Goal: Transaction & Acquisition: Download file/media

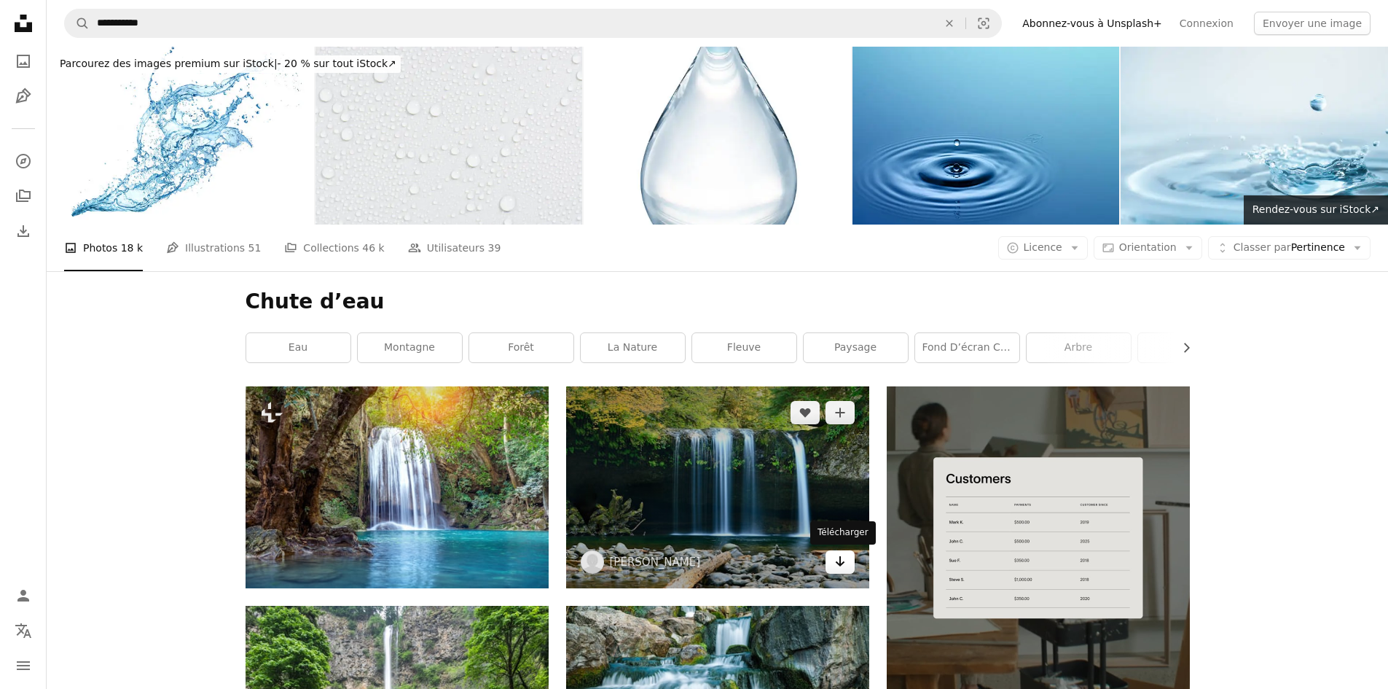
click at [847, 568] on link "Arrow pointing down" at bounding box center [839, 561] width 29 height 23
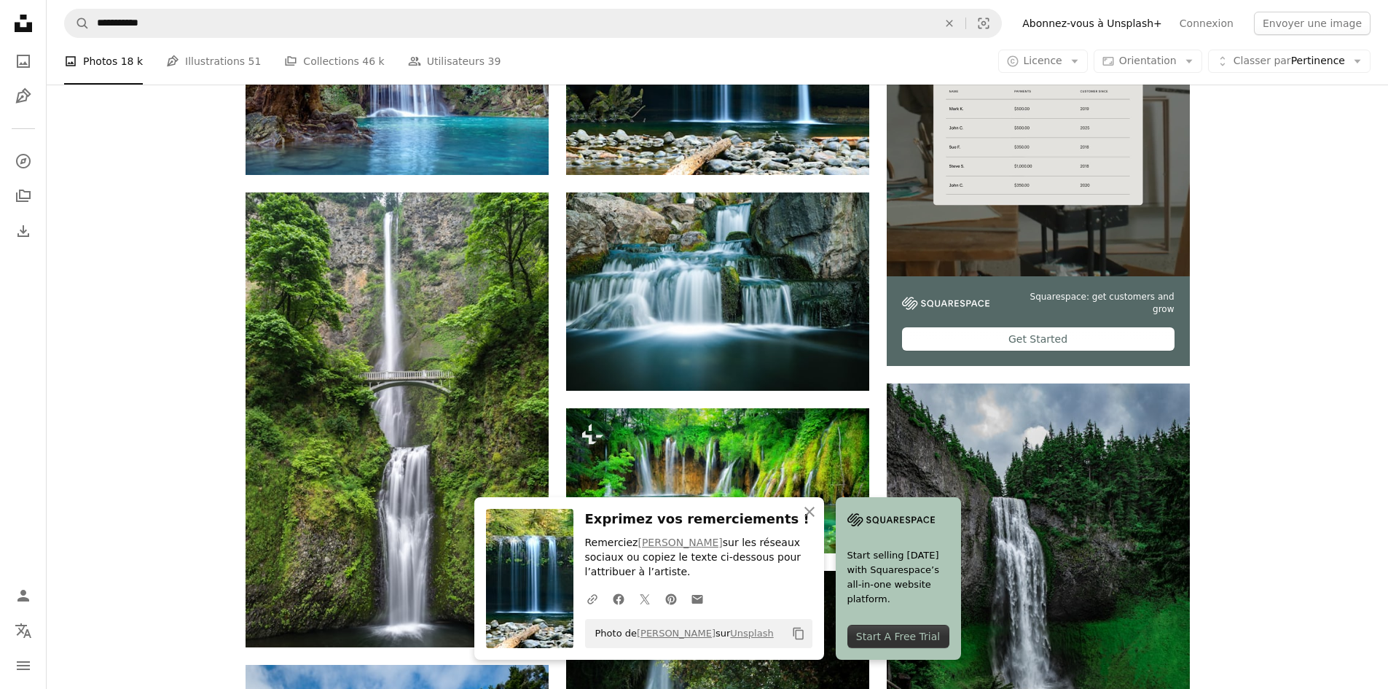
scroll to position [510, 0]
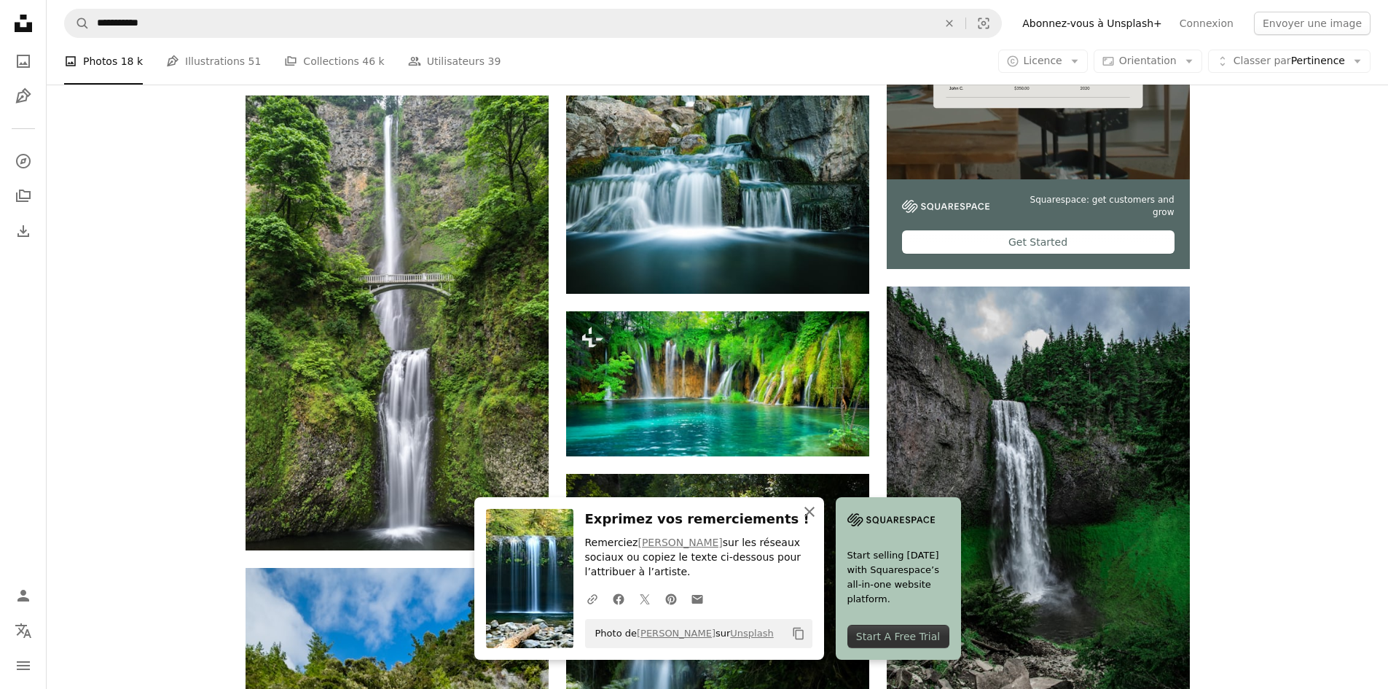
click at [816, 514] on icon "An X shape" at bounding box center [809, 511] width 17 height 17
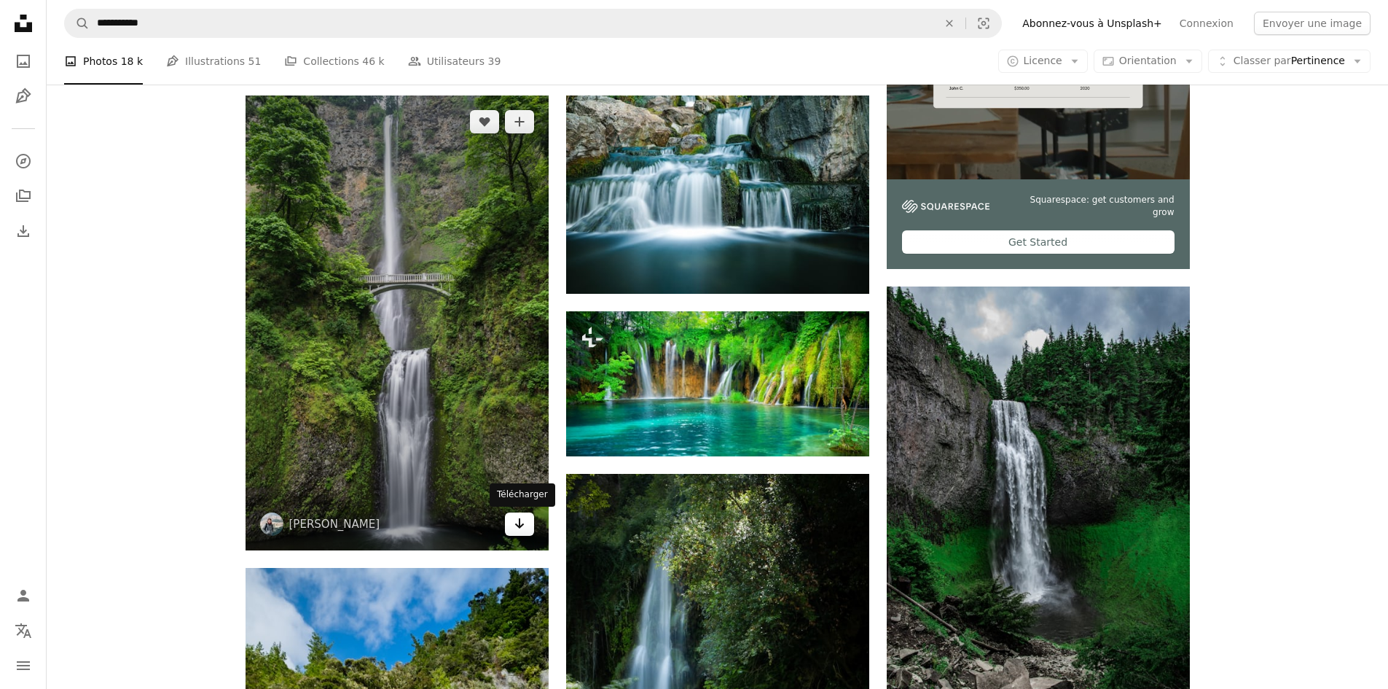
click at [524, 524] on icon "Arrow pointing down" at bounding box center [520, 522] width 12 height 17
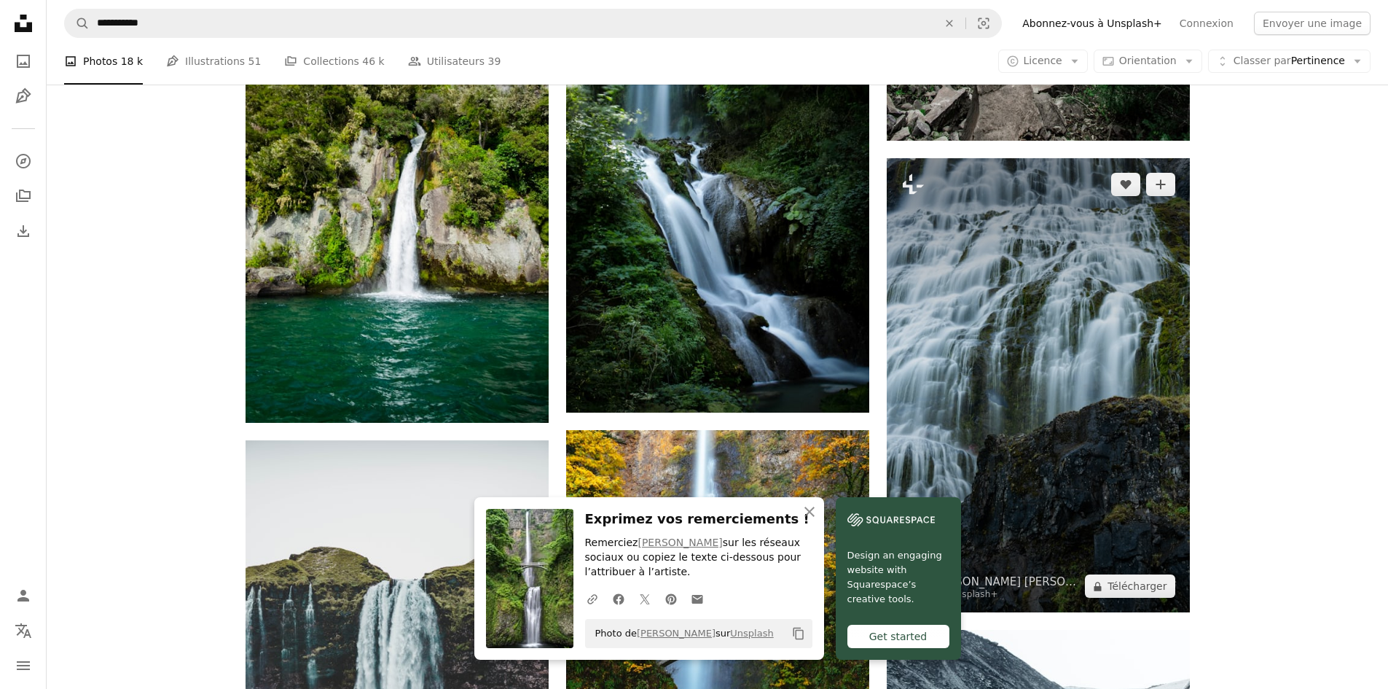
scroll to position [1166, 0]
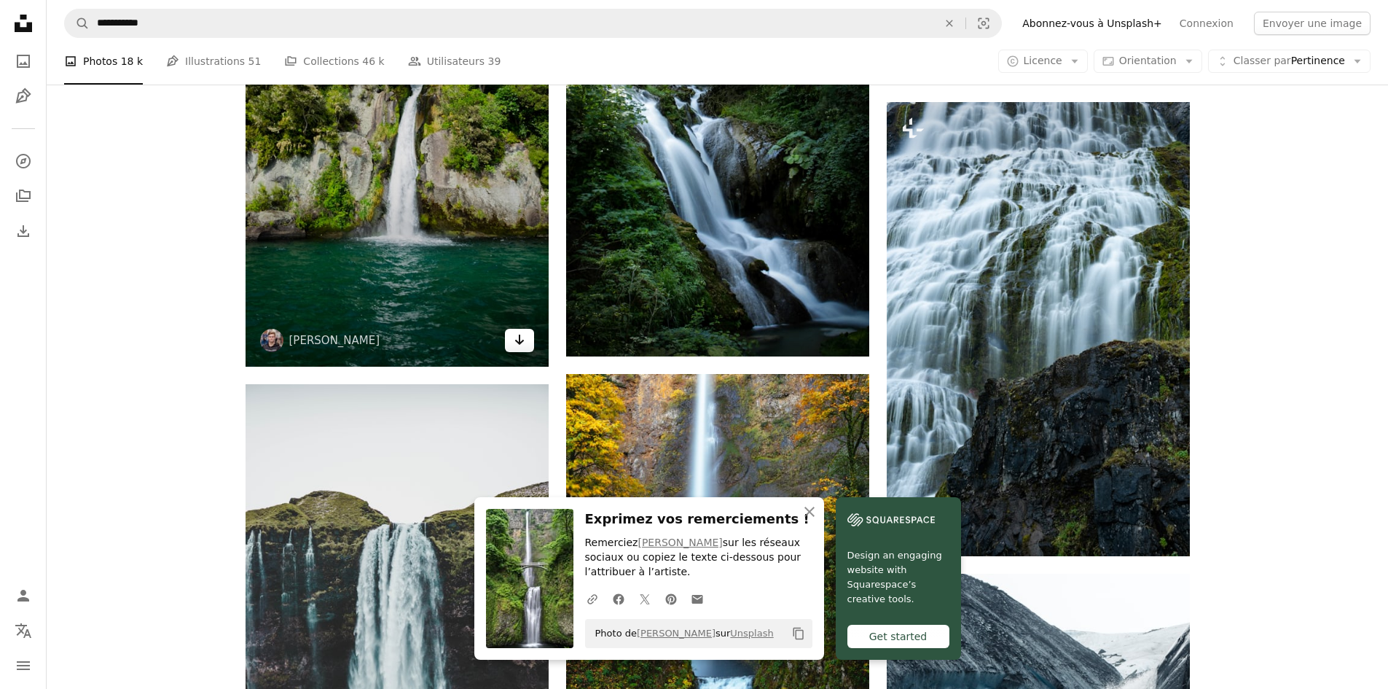
click at [525, 345] on icon "Arrow pointing down" at bounding box center [520, 339] width 12 height 17
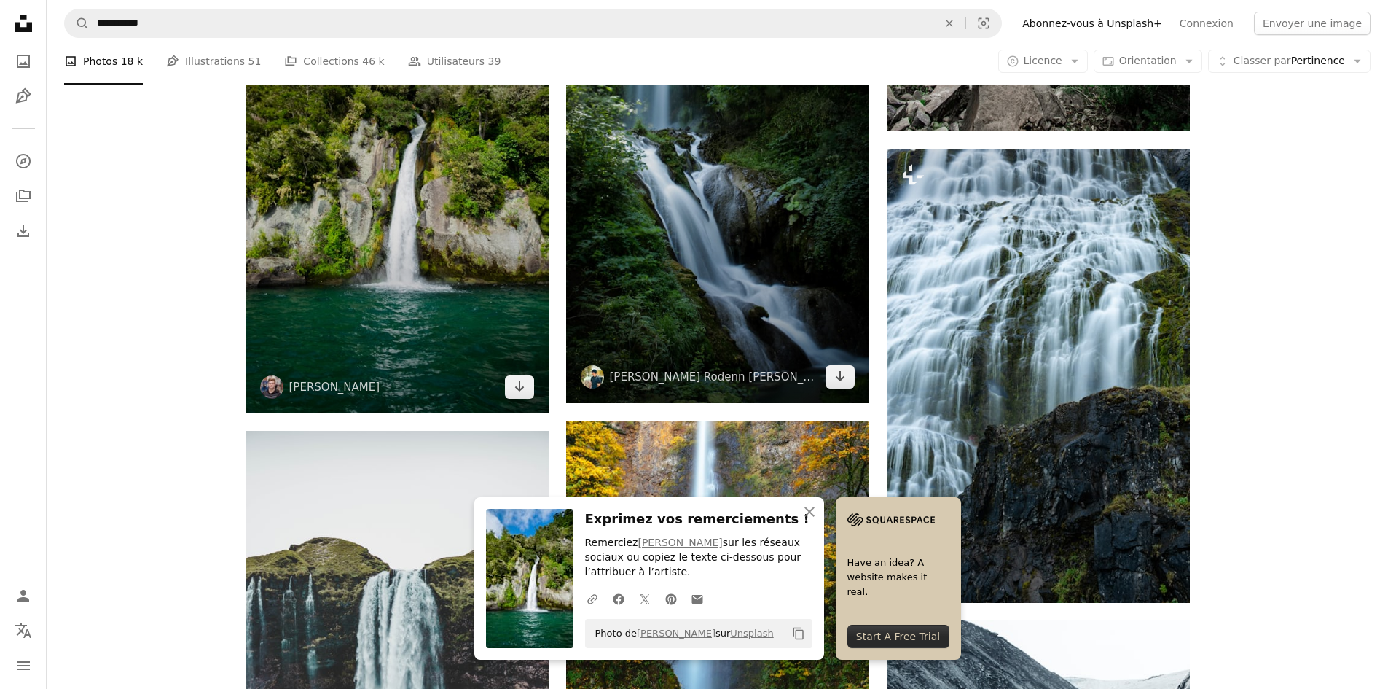
scroll to position [1093, 0]
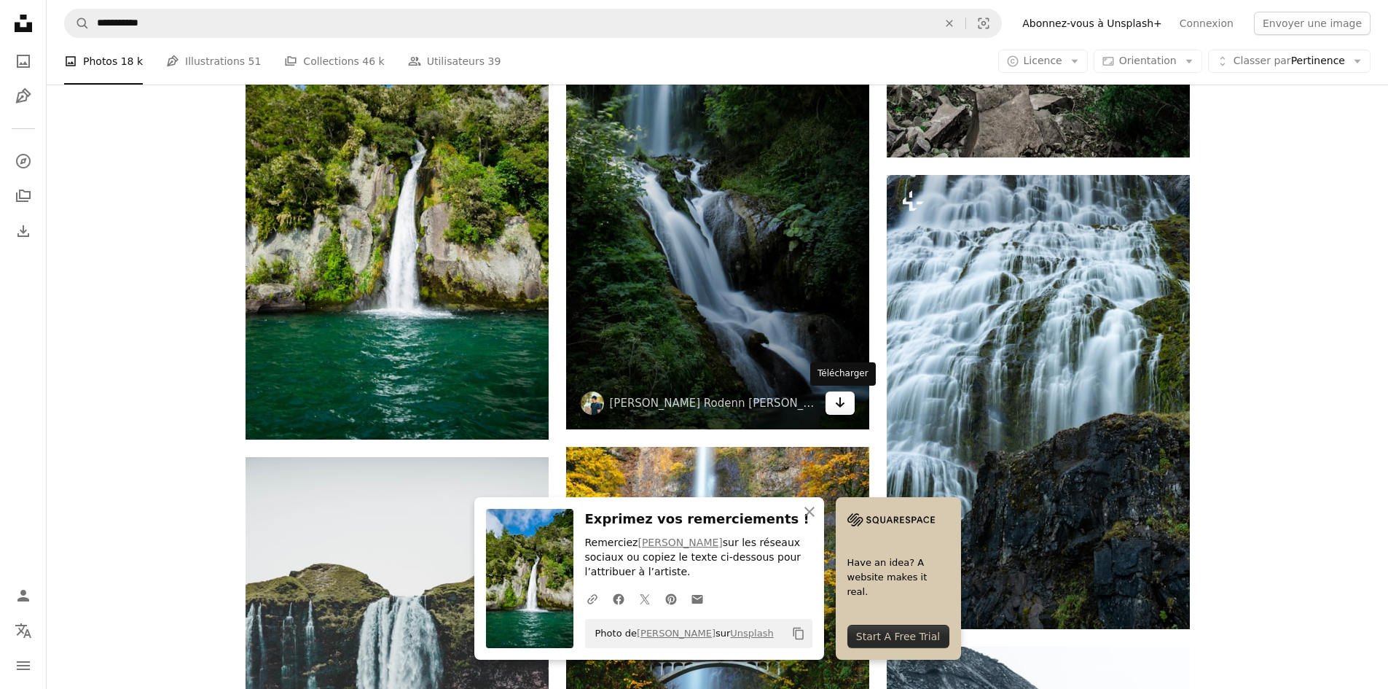
click at [839, 411] on icon "Arrow pointing down" at bounding box center [840, 401] width 12 height 17
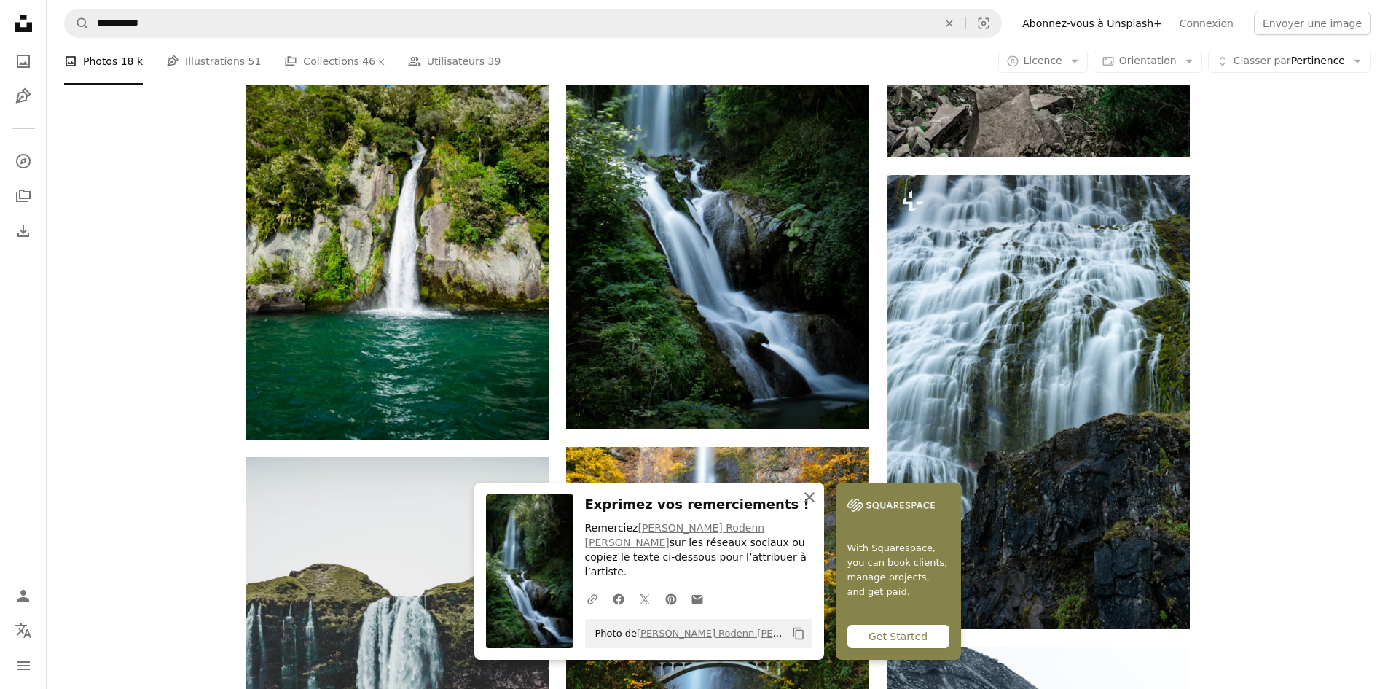
click at [809, 502] on icon "button" at bounding box center [809, 497] width 10 height 10
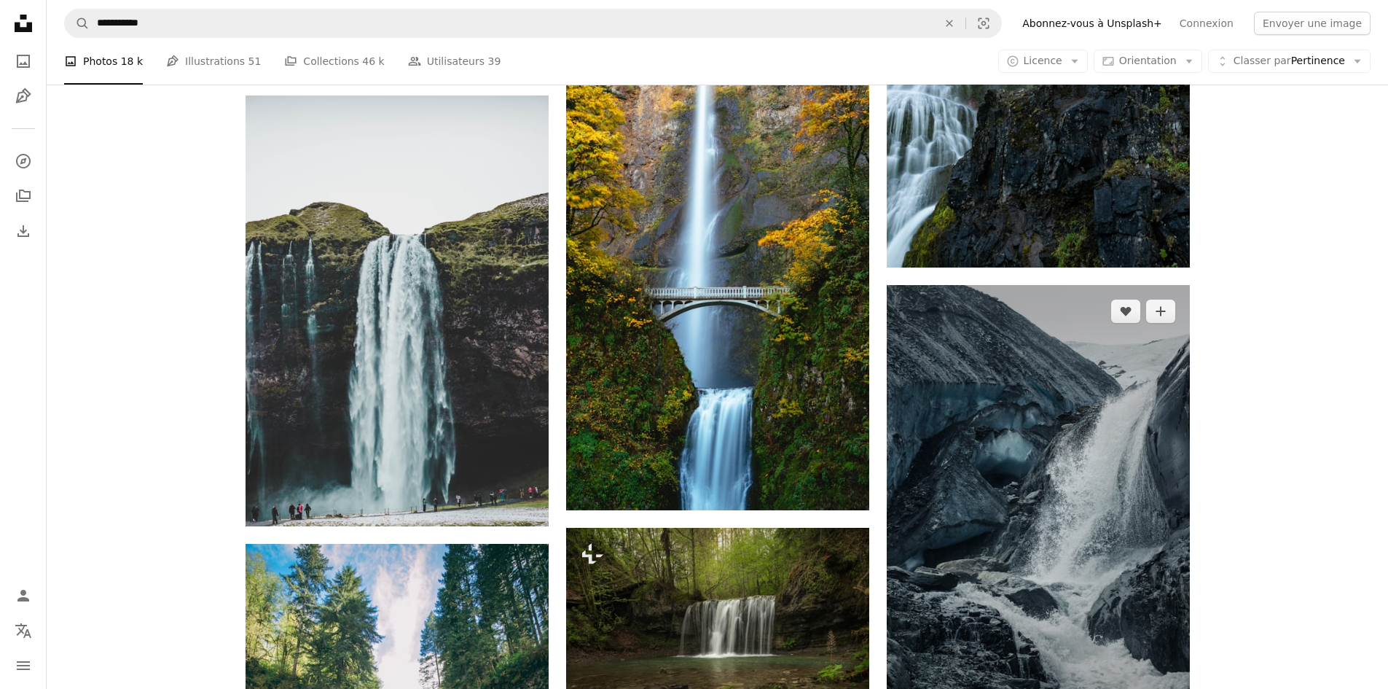
scroll to position [1457, 0]
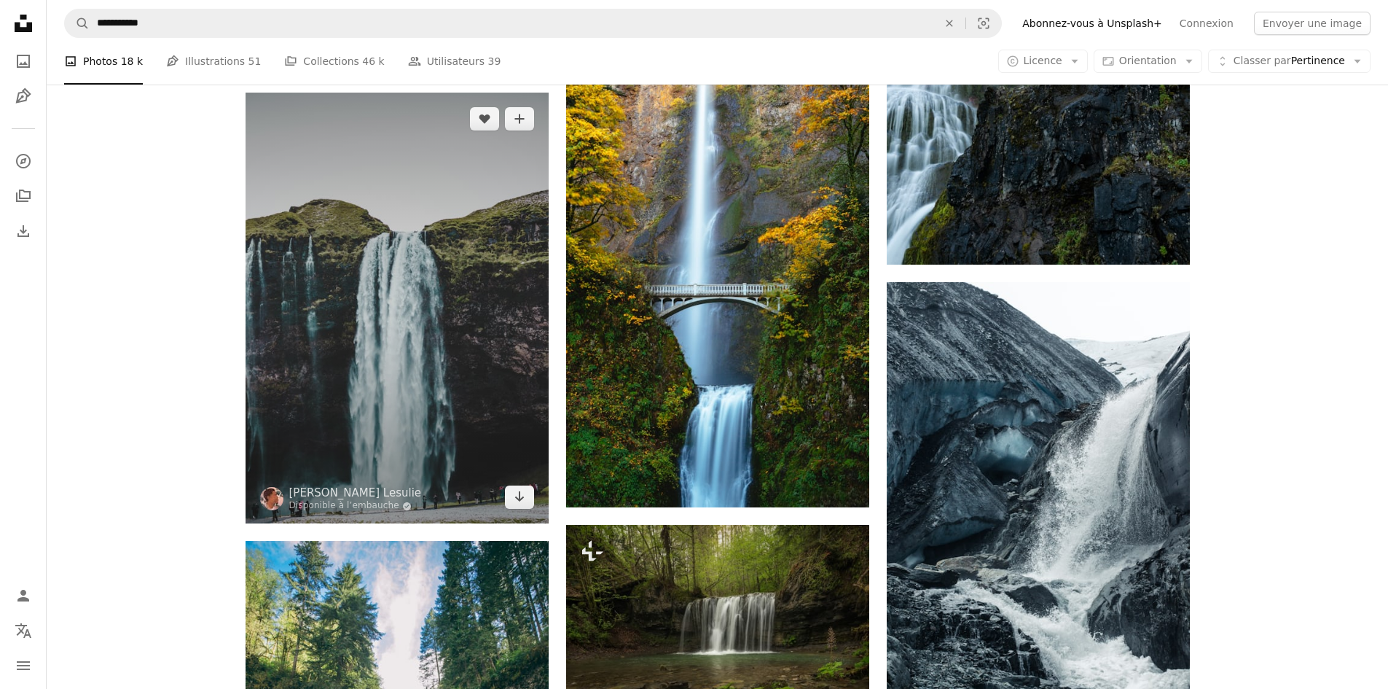
click at [538, 506] on img at bounding box center [397, 308] width 303 height 431
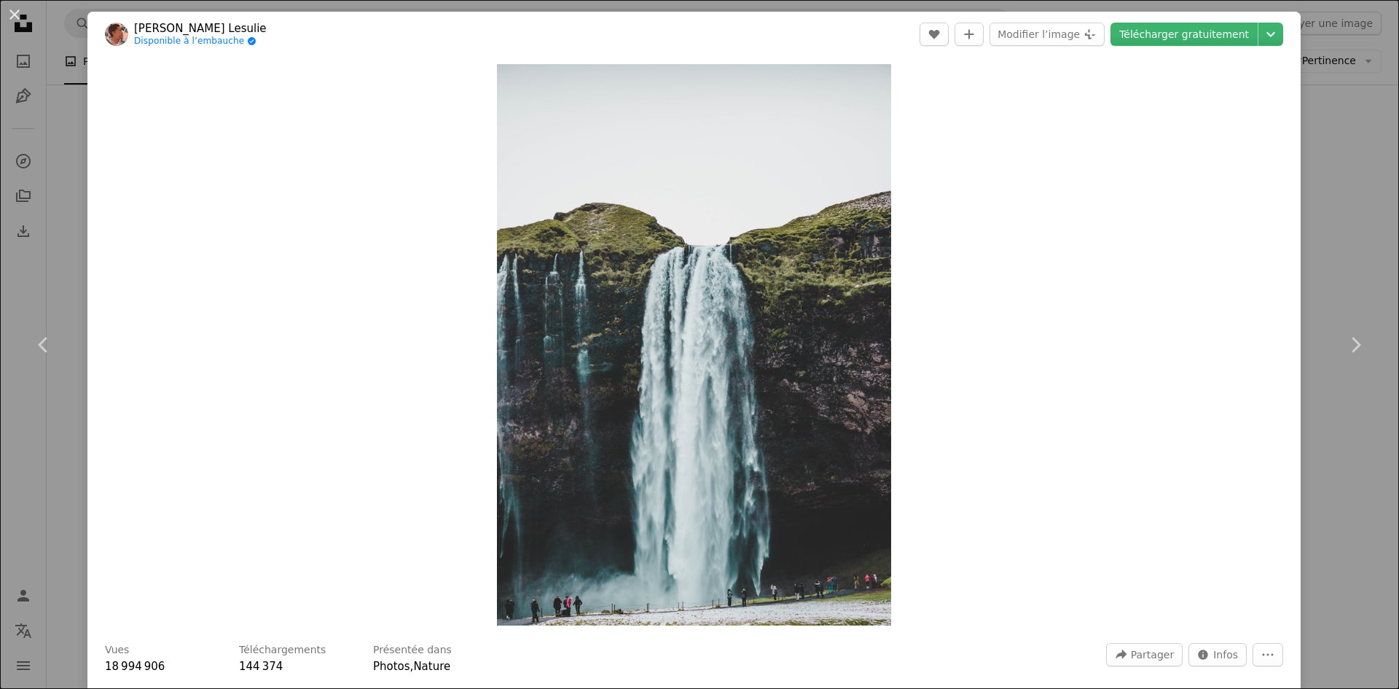
click at [1319, 216] on div "An X shape Chevron left Chevron right [PERSON_NAME] Lesulie Disponible à l’emba…" at bounding box center [699, 344] width 1399 height 689
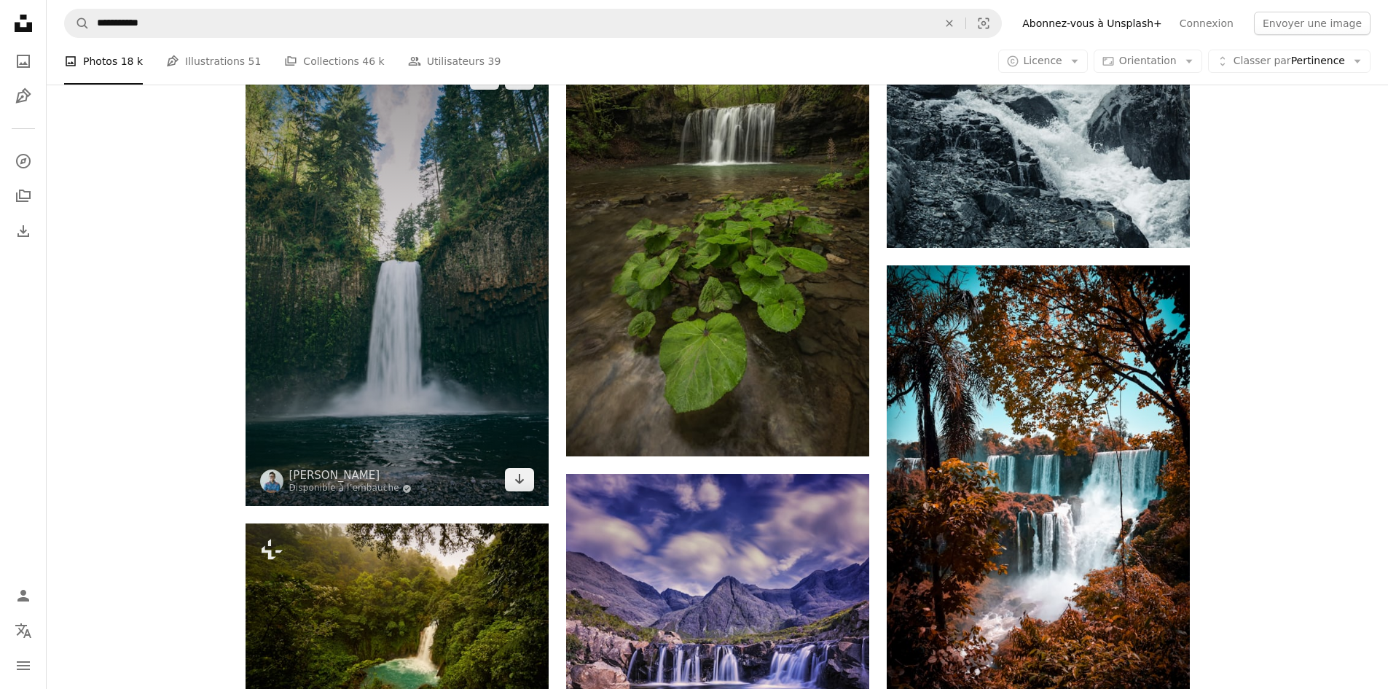
scroll to position [1967, 0]
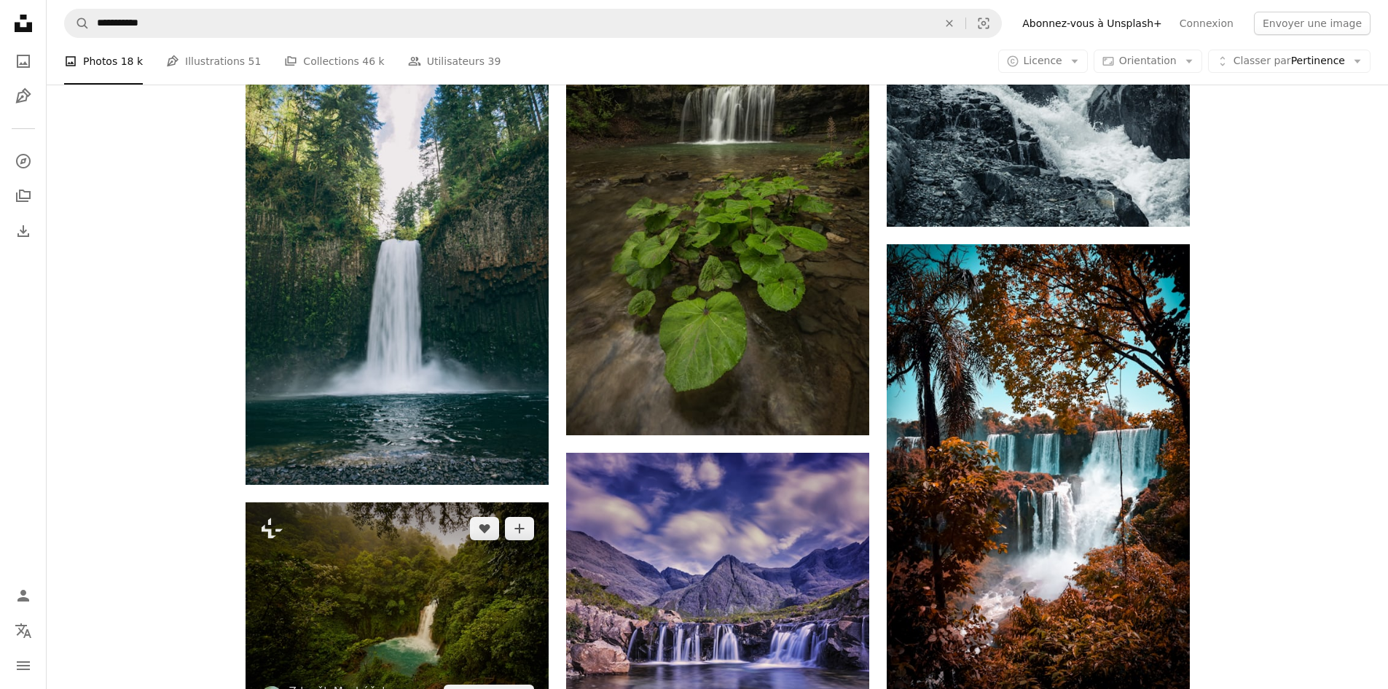
click at [527, 541] on img at bounding box center [397, 612] width 303 height 220
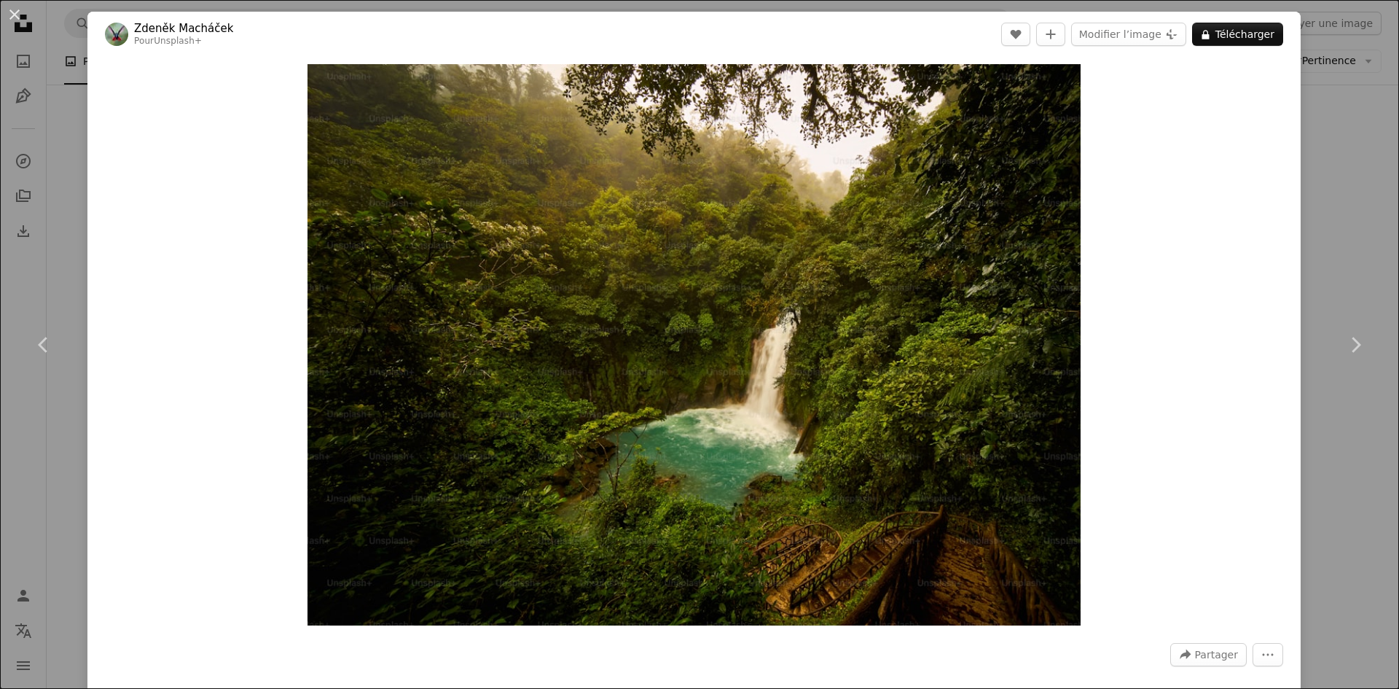
click at [1328, 137] on div "An X shape Chevron left Chevron right [PERSON_NAME] Pour Unsplash+ A heart A pl…" at bounding box center [699, 344] width 1399 height 689
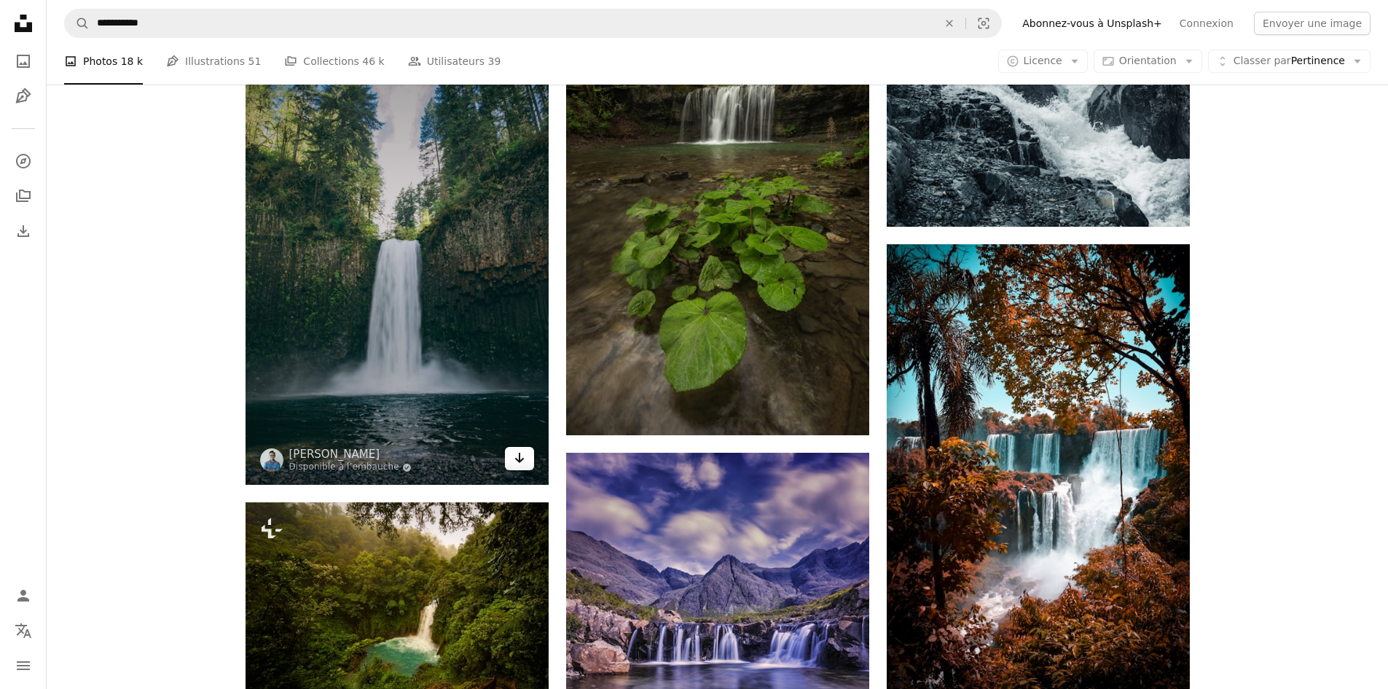
click at [511, 459] on link "Arrow pointing down" at bounding box center [519, 458] width 29 height 23
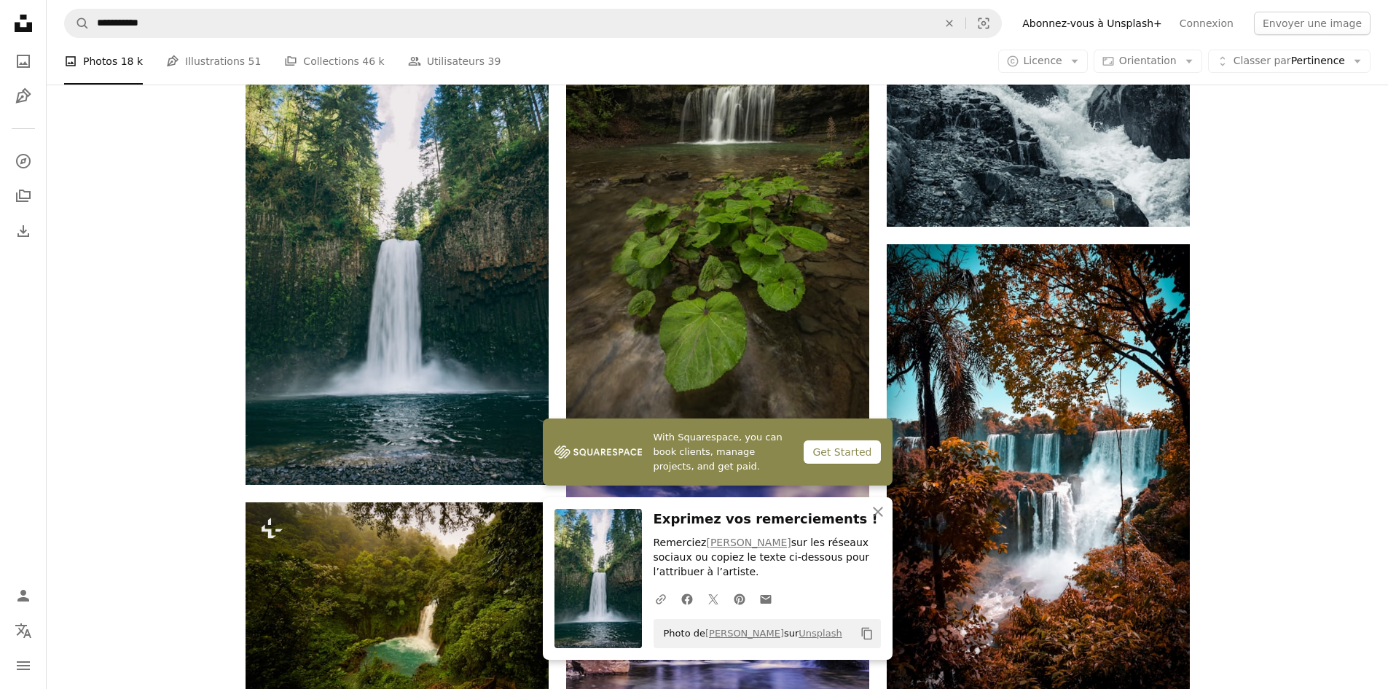
scroll to position [2040, 0]
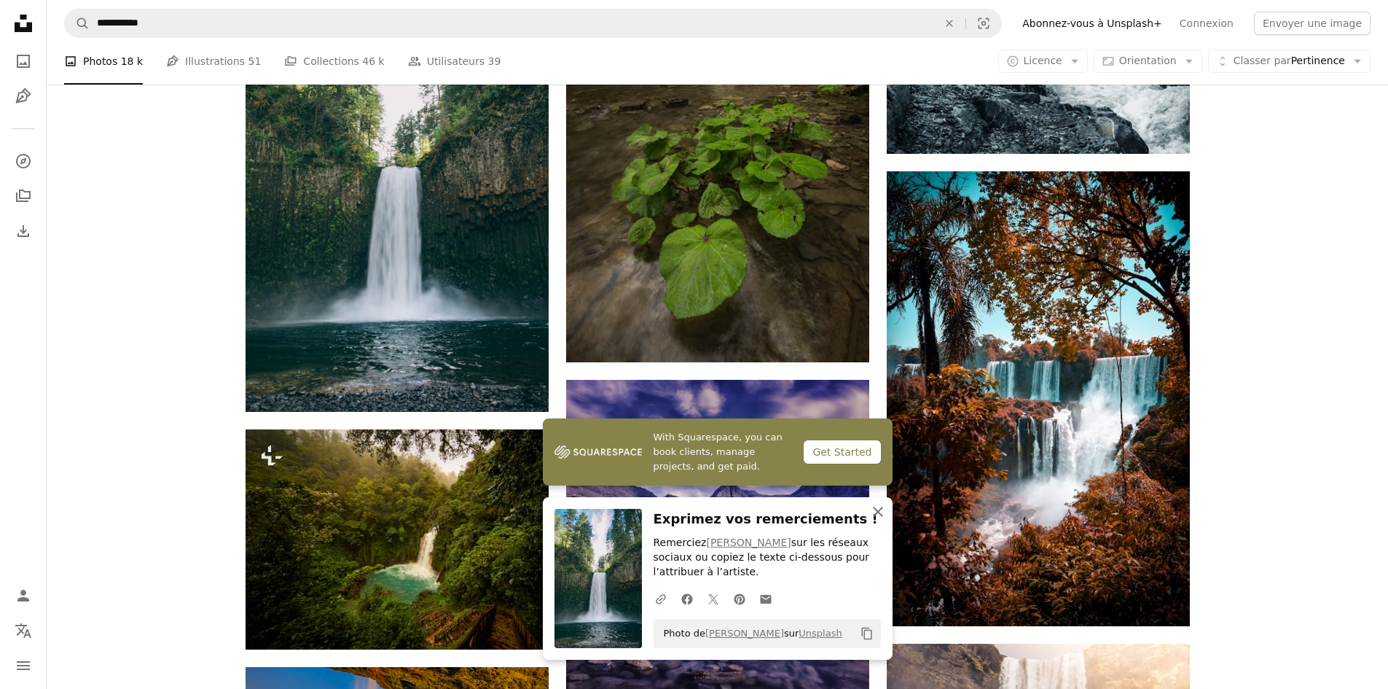
click at [879, 514] on icon "An X shape" at bounding box center [877, 511] width 17 height 17
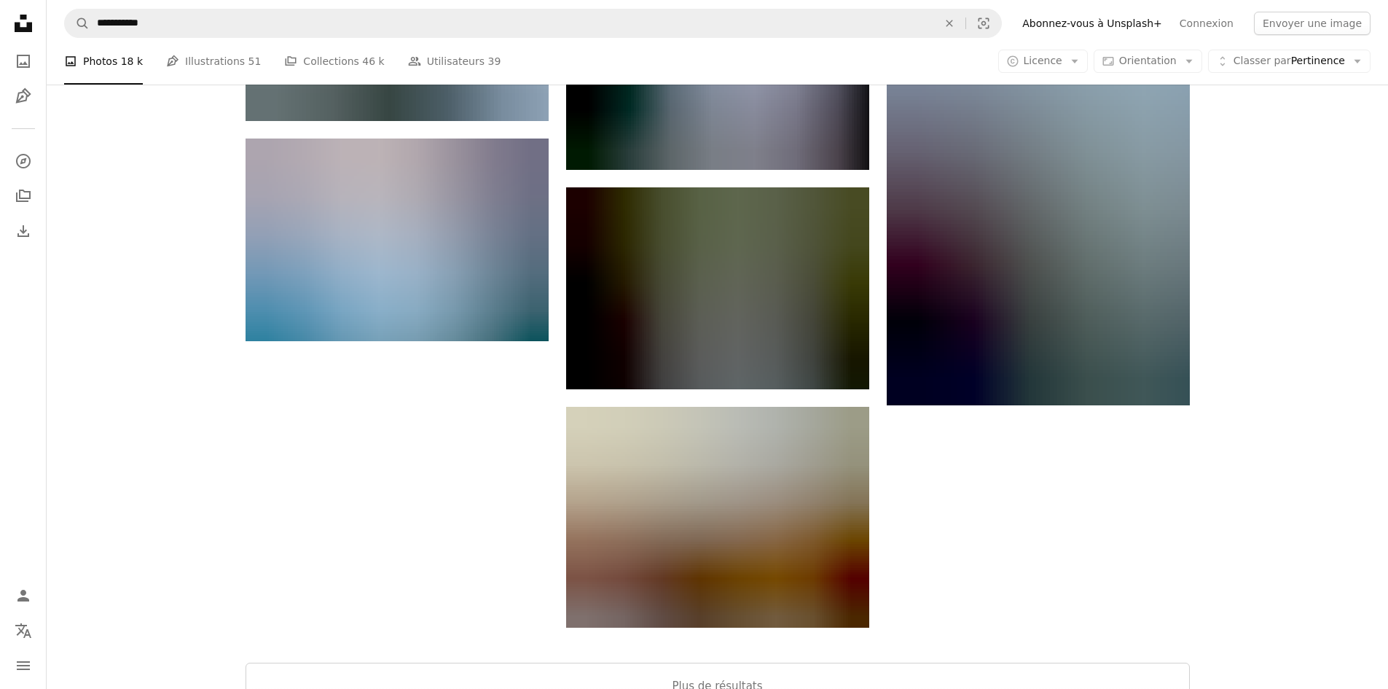
scroll to position [4881, 0]
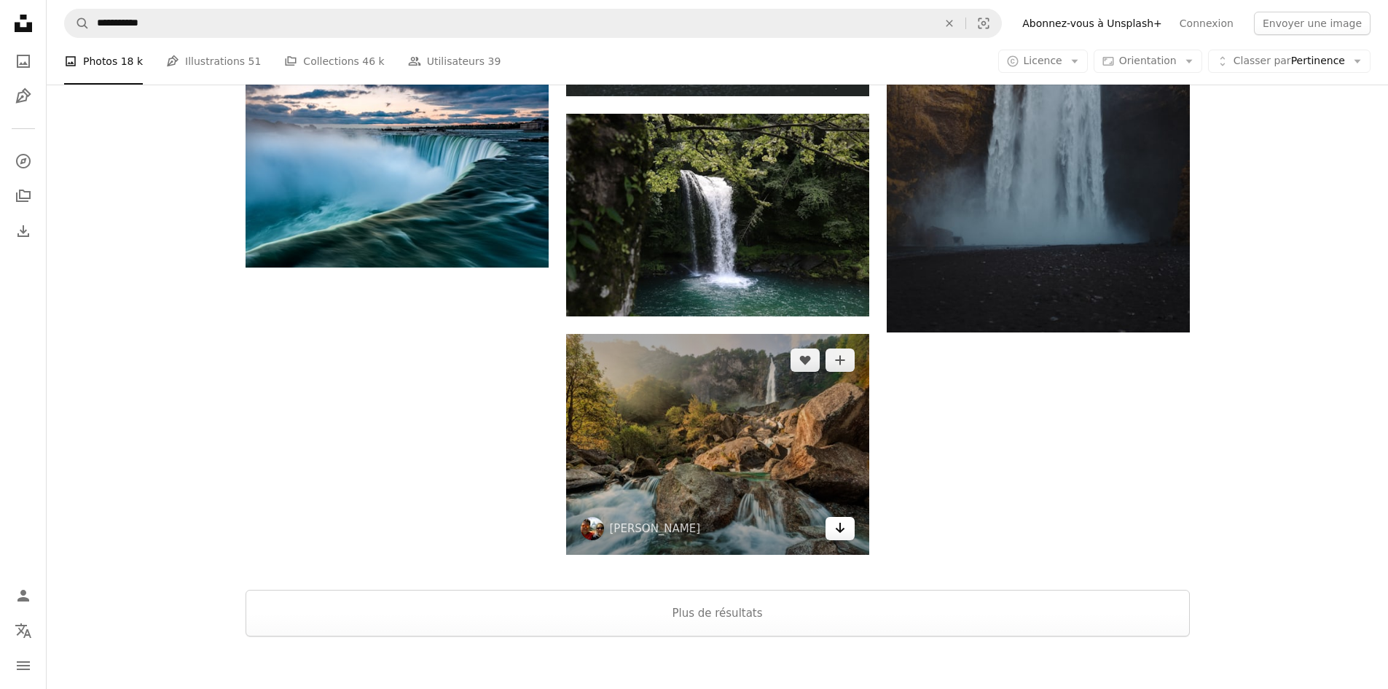
click at [843, 528] on icon "Arrow pointing down" at bounding box center [840, 527] width 12 height 17
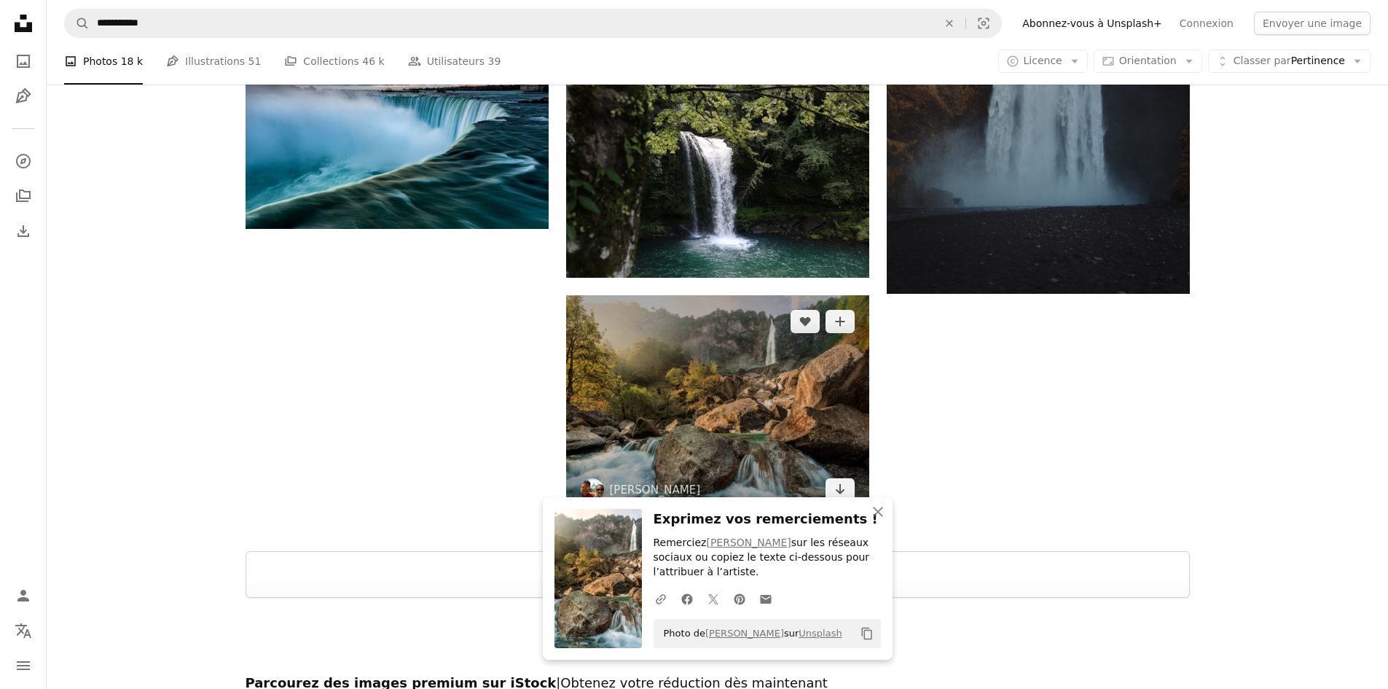
scroll to position [4954, 0]
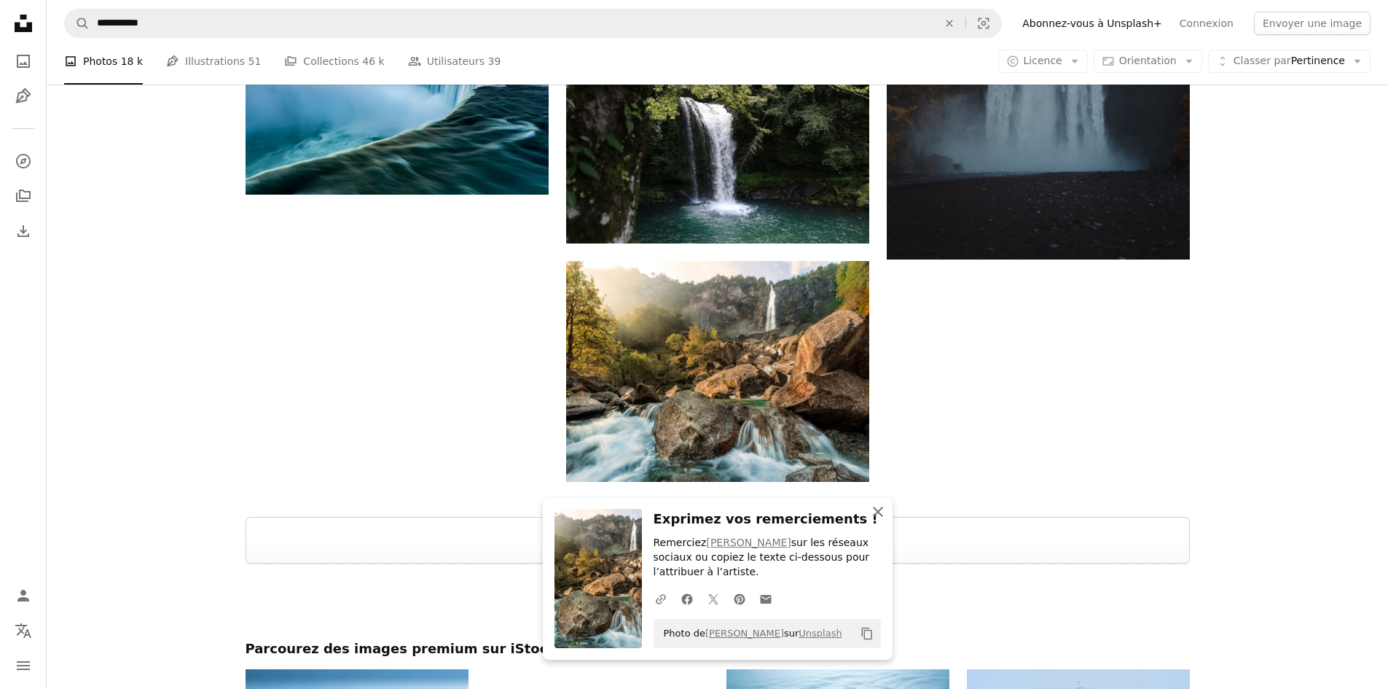
click at [877, 519] on icon "An X shape" at bounding box center [877, 511] width 17 height 17
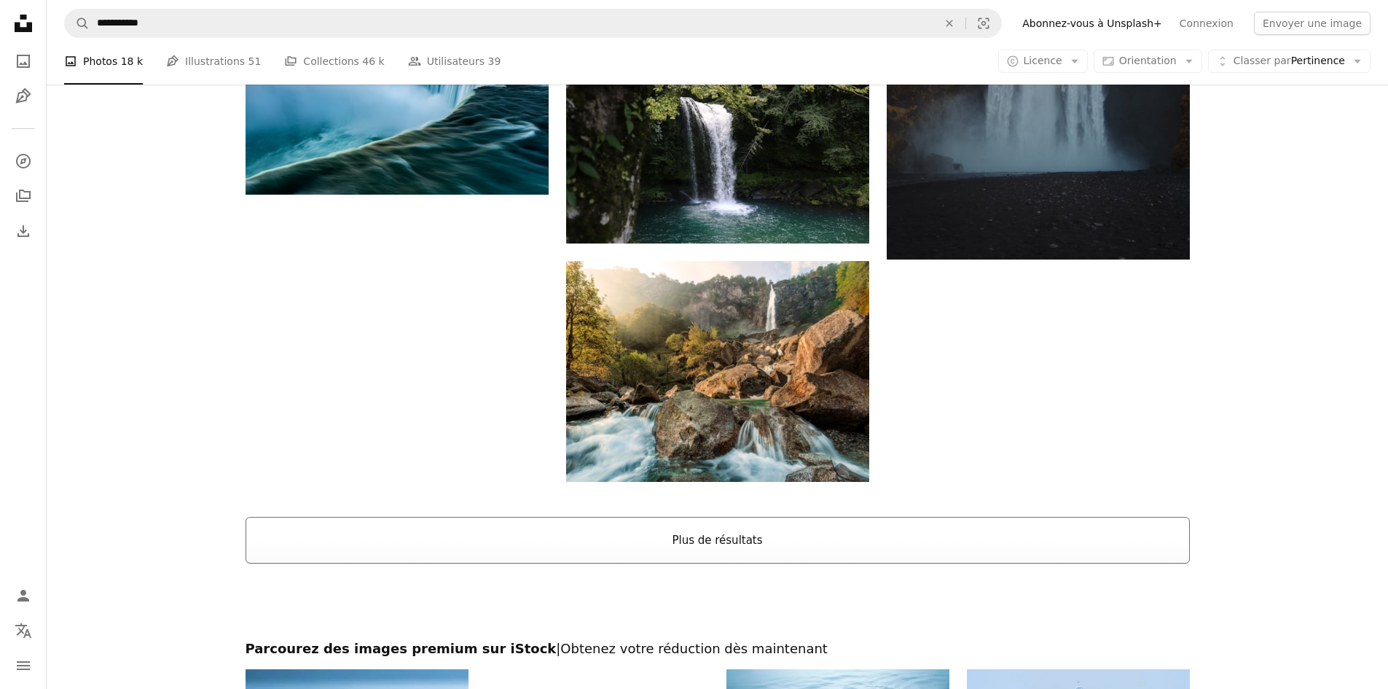
click at [774, 546] on button "Plus de résultats" at bounding box center [718, 540] width 944 height 47
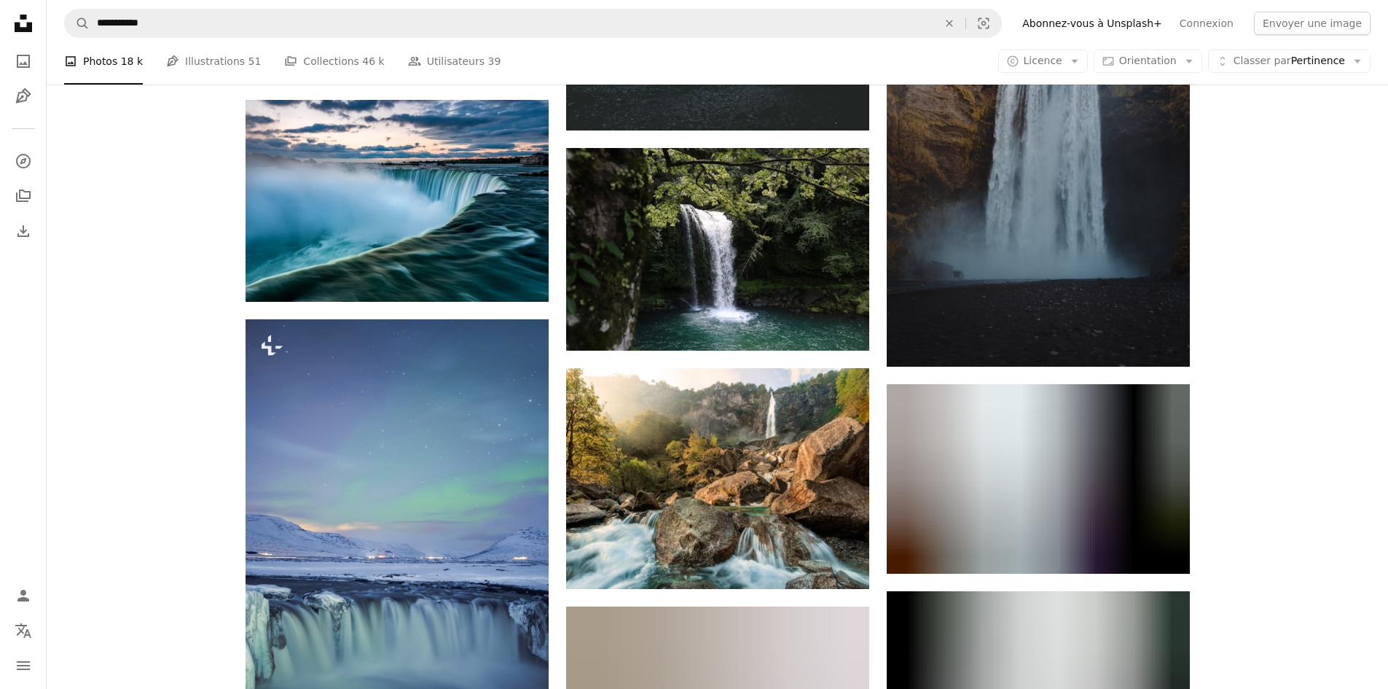
scroll to position [4809, 0]
